Goal: Task Accomplishment & Management: Manage account settings

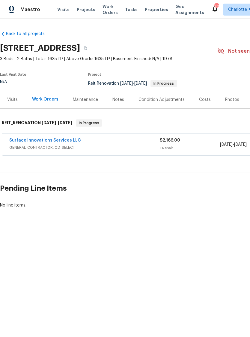
click at [56, 142] on link "Surface Innovations Services LLC" at bounding box center [45, 140] width 72 height 4
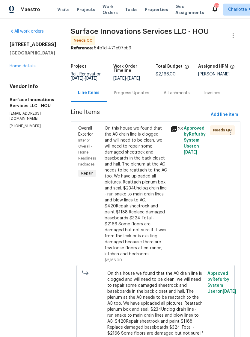
click at [153, 145] on div "On this house we found that the AC drain line is clogged and will need to be cl…" at bounding box center [136, 192] width 62 height 132
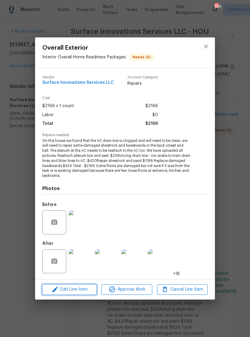
click at [76, 291] on span "Edit Line Item" at bounding box center [69, 289] width 51 height 7
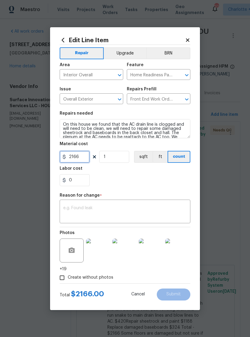
click at [75, 155] on input "2166" at bounding box center [75, 157] width 30 height 12
click at [74, 159] on input "2166" at bounding box center [75, 157] width 30 height 12
click at [72, 161] on input "2166" at bounding box center [75, 157] width 30 height 12
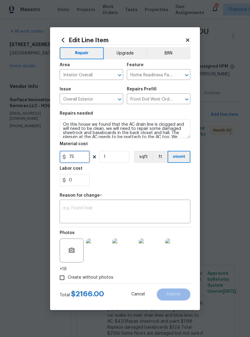
type input "75"
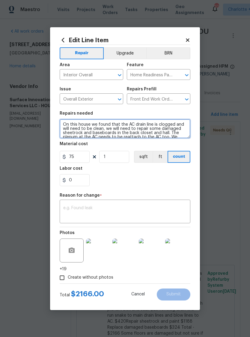
click at [117, 128] on textarea "On this house we found that the AC drain line is clogged and will need to be cl…" at bounding box center [125, 128] width 131 height 19
click at [119, 126] on textarea "On this house we found that the AC drain line is clogged and will need to be cl…" at bounding box center [125, 128] width 131 height 19
click at [117, 128] on textarea "On this house we found that the AC drain line is clogged and will need to be cl…" at bounding box center [125, 128] width 131 height 19
click at [116, 128] on textarea "On this house we found that the AC drain line is clogged and will need to be cl…" at bounding box center [125, 128] width 131 height 19
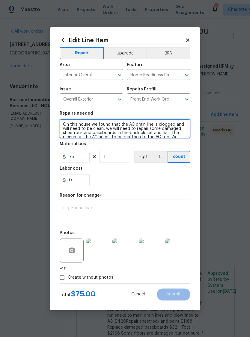
click at [119, 126] on textarea "On this house we found that the AC drain line is clogged and will need to be cl…" at bounding box center [125, 128] width 131 height 19
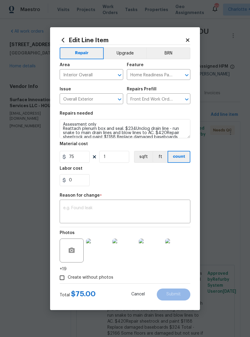
click at [116, 207] on textarea at bounding box center [124, 212] width 123 height 13
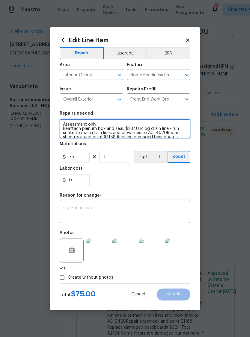
click at [66, 126] on textarea "Assessment only Reattach plenum box and seal. $234Unclog drain line - run snake…" at bounding box center [125, 128] width 131 height 19
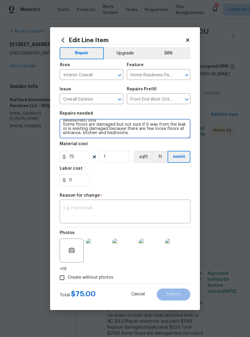
scroll to position [4, 0]
click at [65, 126] on textarea "Assessment only Some floors are damaged but not sure if it was from the leak or…" at bounding box center [125, 128] width 131 height 19
click at [64, 126] on textarea "Assessment only Some floors are damaged but not sure if it was from the leak or…" at bounding box center [125, 128] width 131 height 19
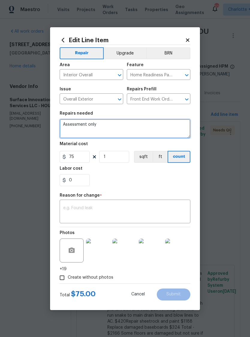
scroll to position [0, 0]
type textarea "Assessment only"
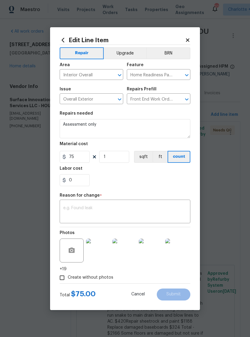
click at [113, 207] on textarea at bounding box center [124, 212] width 123 height 13
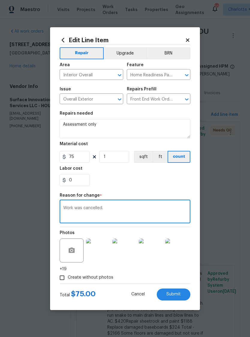
type textarea "Work was cancelled."
click at [180, 182] on div "0" at bounding box center [125, 180] width 131 height 12
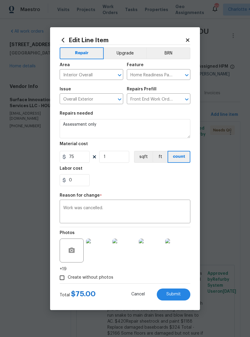
click at [177, 296] on span "Submit" at bounding box center [173, 294] width 14 height 4
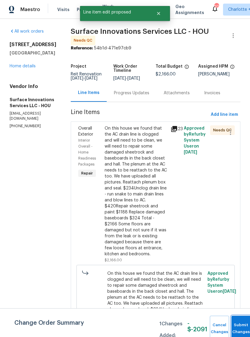
click at [240, 329] on span "Submit Changes" at bounding box center [240, 329] width 13 height 14
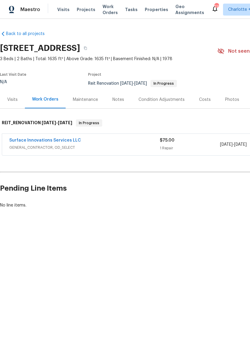
click at [104, 143] on div "Surface Innovations Services LLC" at bounding box center [84, 140] width 150 height 7
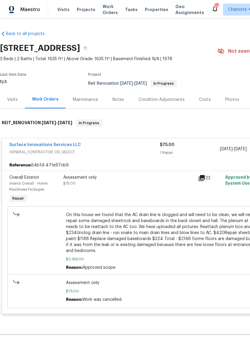
click at [112, 180] on div "Assessment only" at bounding box center [128, 178] width 131 height 6
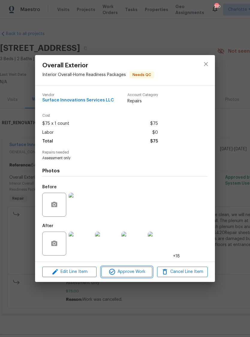
click at [133, 272] on span "Approve Work" at bounding box center [126, 271] width 47 height 7
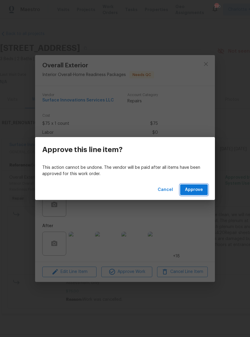
click at [197, 185] on button "Approve" at bounding box center [194, 190] width 28 height 11
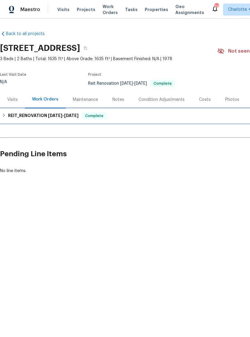
click at [51, 113] on h6 "REIT_RENOVATION [DATE] - [DATE]" at bounding box center [43, 115] width 70 height 7
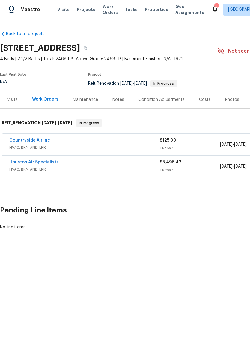
click at [34, 142] on link "Countryside Air Inc" at bounding box center [29, 140] width 41 height 4
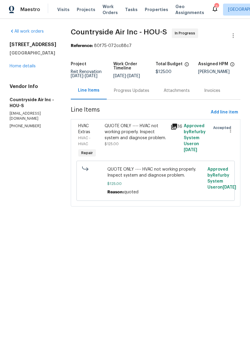
click at [133, 94] on div "Progress Updates" at bounding box center [131, 91] width 35 height 6
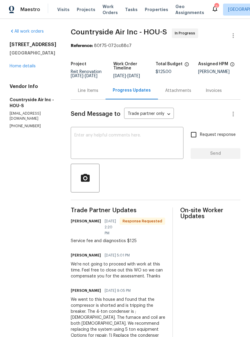
click at [195, 140] on input "Request response" at bounding box center [193, 134] width 13 height 13
checkbox input "true"
click at [155, 146] on textarea at bounding box center [126, 143] width 105 height 21
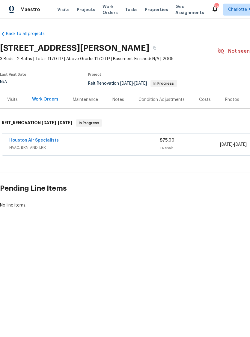
click at [42, 141] on link "Houston Air Specialists" at bounding box center [33, 140] width 49 height 4
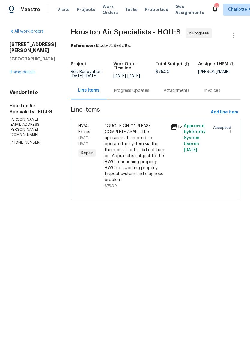
click at [134, 94] on div "Progress Updates" at bounding box center [131, 91] width 35 height 6
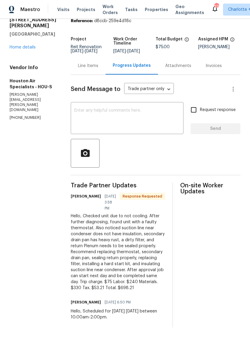
scroll to position [37, 0]
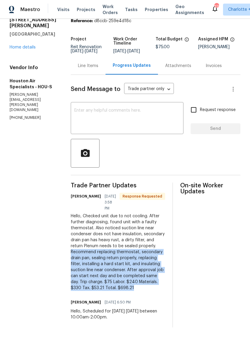
copy div "Recommend replacing thermostat, secondary drain pan, sealing return properly, r…"
click at [98, 63] on div "Line Items" at bounding box center [88, 66] width 20 height 6
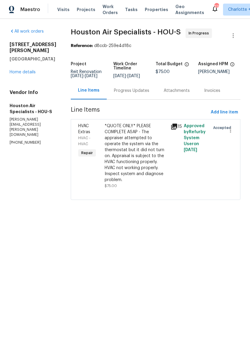
click at [135, 138] on div "*QUOTE ONLY* PLEASE COMPLETE ASAP - The appraiser attempted to operate the syst…" at bounding box center [136, 153] width 62 height 60
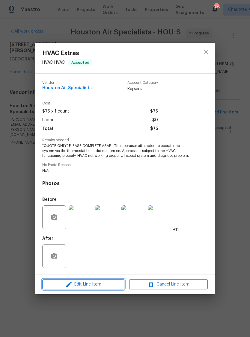
click at [92, 288] on span "Edit Line Item" at bounding box center [83, 284] width 78 height 7
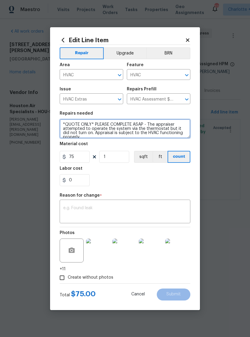
click at [65, 126] on textarea "*QUOTE ONLY* PLEASE COMPLETE ASAP - The appraiser attempted to operate the syst…" at bounding box center [125, 128] width 131 height 19
click at [66, 126] on textarea "*QUOTE ONLY* PLEASE COMPLETE ASAP - The appraiser attempted to operate the syst…" at bounding box center [125, 128] width 131 height 19
click at [63, 124] on textarea "*QUOTE ONLY* PLEASE COMPLETE ASAP - The appraiser attempted to operate the syst…" at bounding box center [125, 128] width 131 height 19
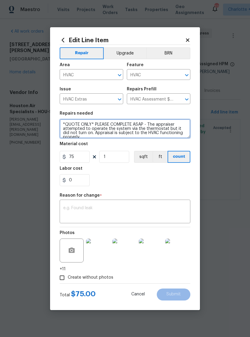
click at [65, 125] on textarea "*QUOTE ONLY* PLEASE COMPLETE ASAP - The appraiser attempted to operate the syst…" at bounding box center [125, 128] width 131 height 19
paste textarea "Recommend replacing thermostat, secondary drain pan, sealing return properly, r…"
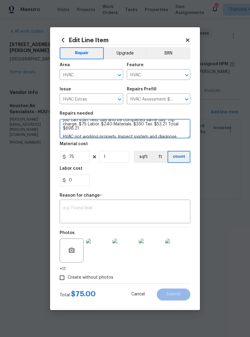
click at [64, 136] on textarea "Recommend replacing thermostat, secondary drain pan, sealing return properly, r…" at bounding box center [125, 128] width 131 height 19
click at [64, 135] on textarea "Recommend replacing thermostat, secondary drain pan, sealing return properly, r…" at bounding box center [125, 128] width 131 height 19
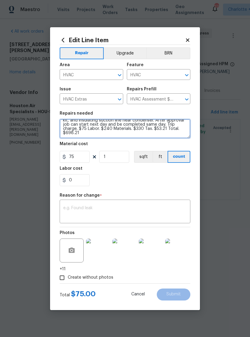
scroll to position [13, 0]
type textarea "Recommend replacing thermostat, secondary drain pan, sealing return properly, r…"
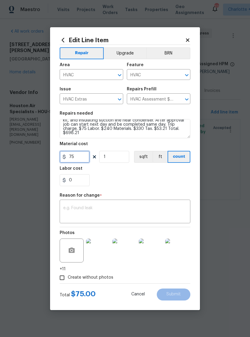
click at [78, 158] on input "75" at bounding box center [75, 157] width 30 height 12
click at [78, 157] on input "75" at bounding box center [75, 157] width 30 height 12
click at [76, 158] on input "75" at bounding box center [75, 157] width 30 height 12
type input "698.21"
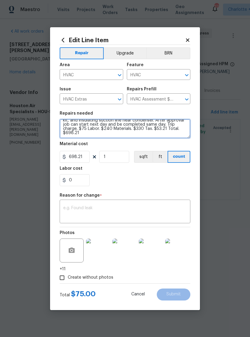
click at [92, 134] on textarea "Recommend replacing thermostat, secondary drain pan, sealing return properly, r…" at bounding box center [125, 128] width 131 height 19
click at [163, 125] on textarea "Recommend replacing thermostat, secondary drain pan, sealing return properly, r…" at bounding box center [125, 128] width 131 height 19
type textarea "Recommend replacing thermostat, secondary drain pan, sealing return properly, r…"
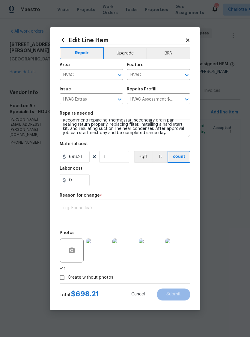
click at [101, 212] on textarea at bounding box center [124, 212] width 123 height 13
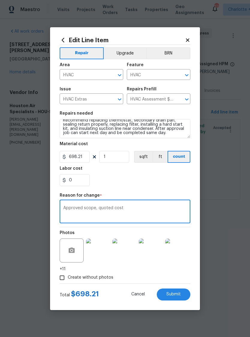
type textarea "Approved scope, quoted cost"
click at [175, 293] on span "Submit" at bounding box center [173, 294] width 14 height 4
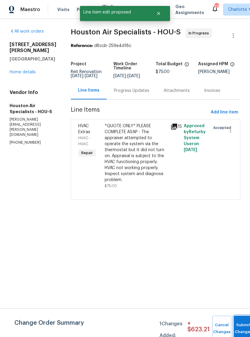
click at [241, 327] on button "Submit Changes" at bounding box center [243, 329] width 19 height 26
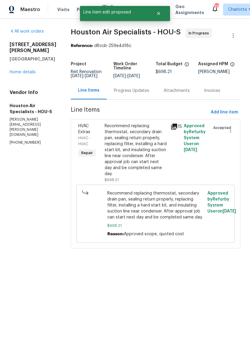
click at [134, 92] on div "Progress Updates" at bounding box center [131, 91] width 35 height 6
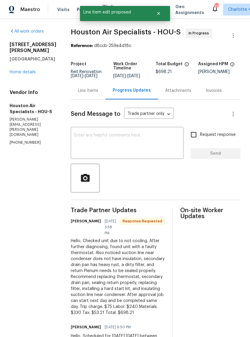
click at [133, 149] on textarea at bounding box center [126, 143] width 105 height 21
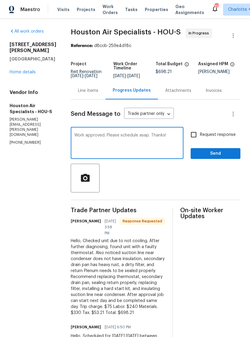
type textarea "Work approved. Please schedule asap. Thanks!"
click at [194, 141] on input "Request response" at bounding box center [193, 134] width 13 height 13
checkbox input "true"
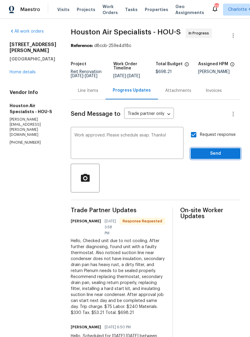
click at [227, 158] on span "Send" at bounding box center [215, 153] width 40 height 7
